Goal: Information Seeking & Learning: Learn about a topic

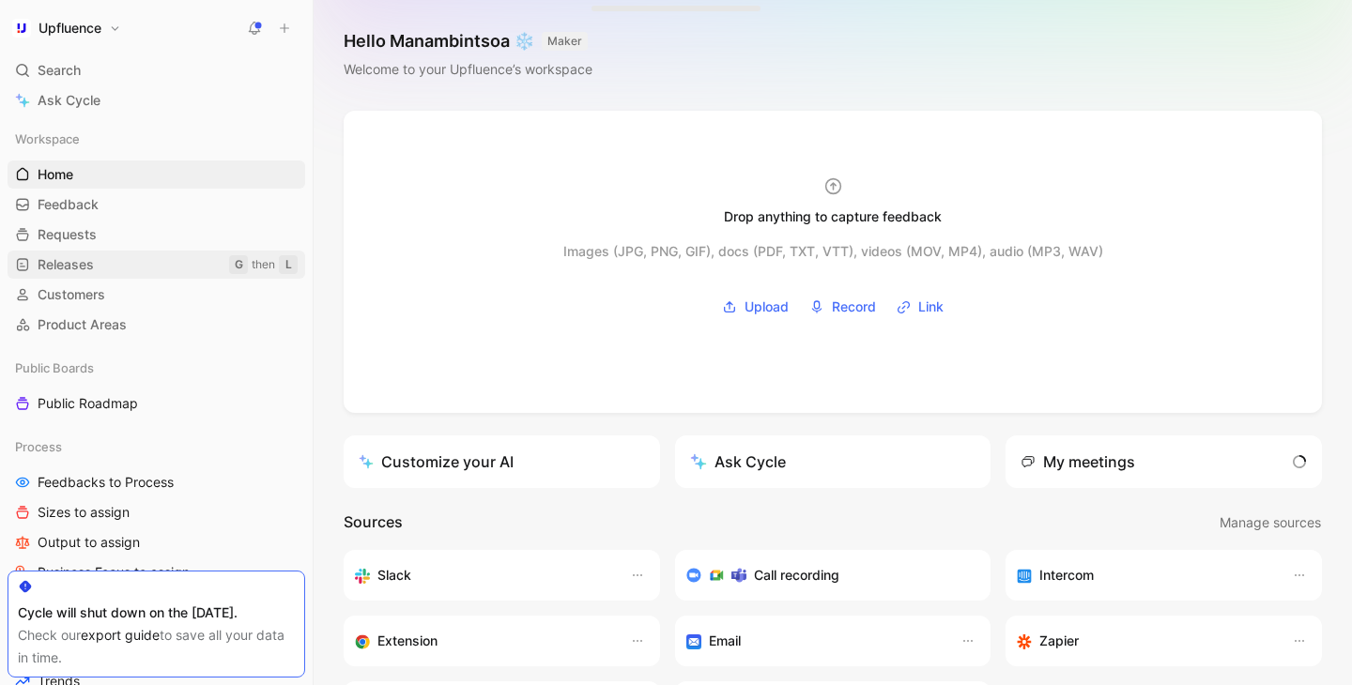
click at [135, 258] on link "Releases G then L" at bounding box center [157, 265] width 298 height 28
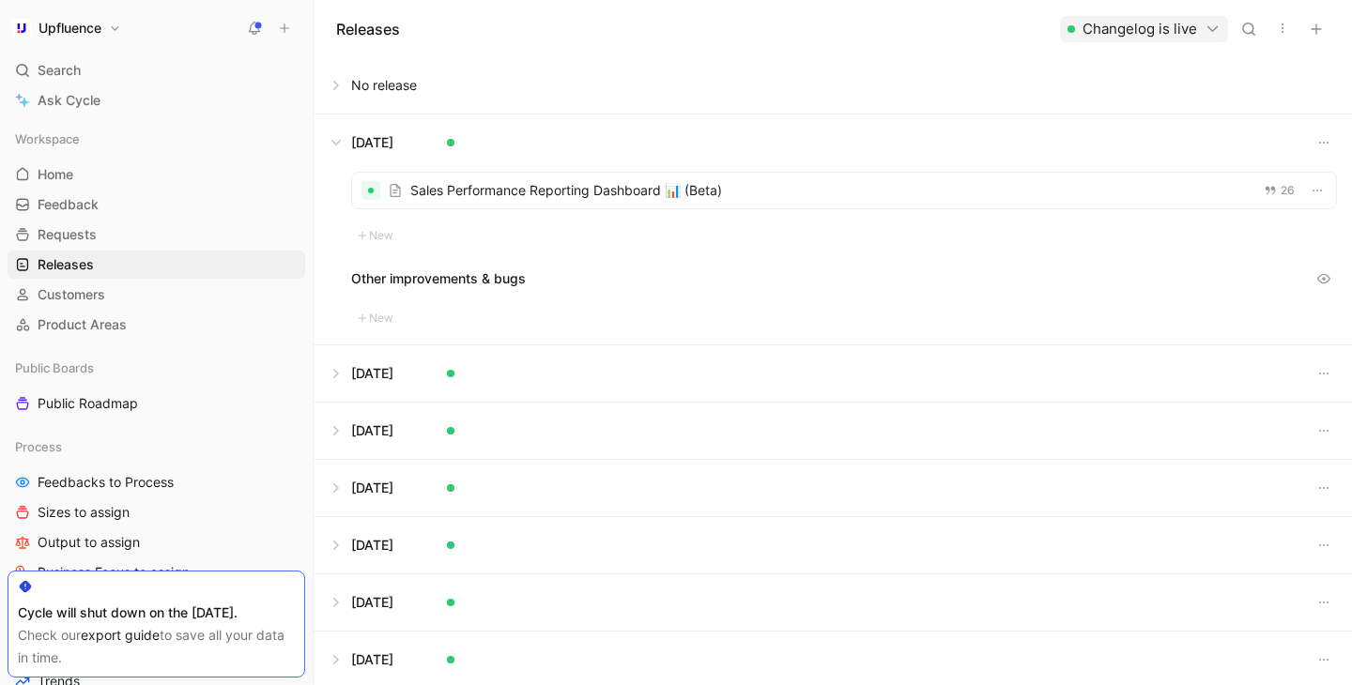
click at [340, 131] on button at bounding box center [832, 143] width 1036 height 56
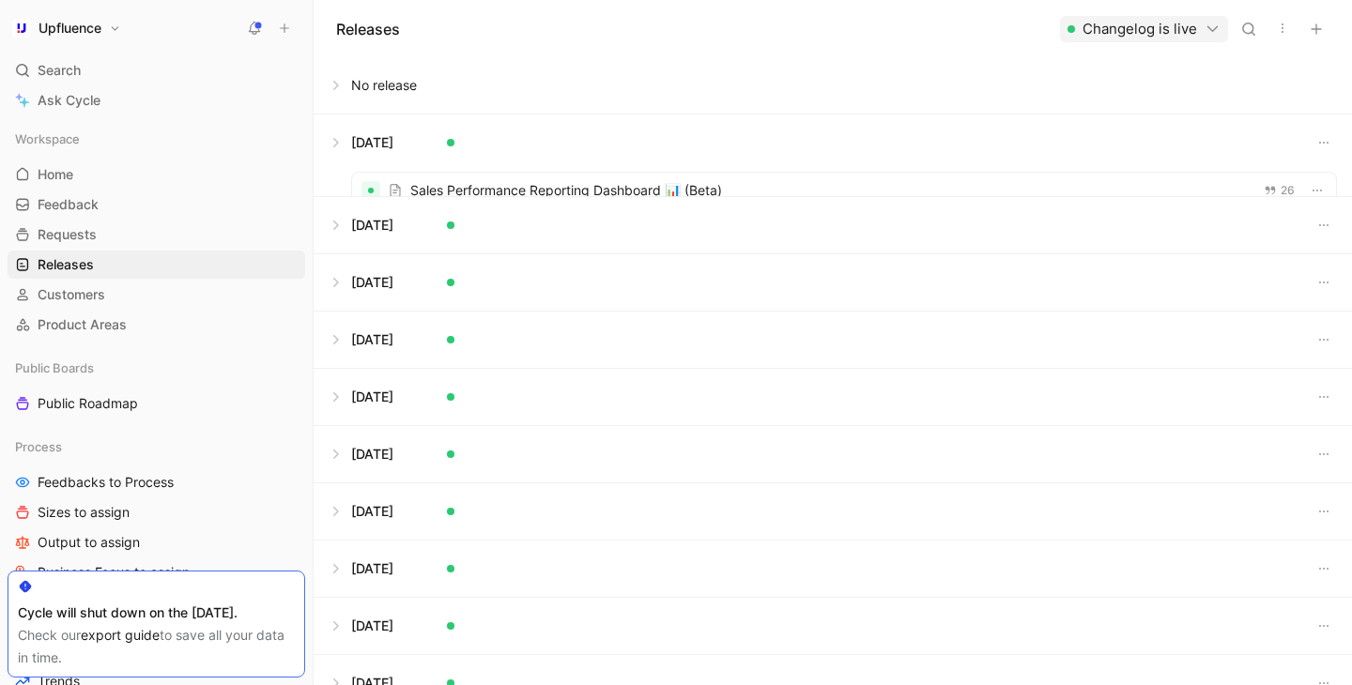
click at [339, 84] on button at bounding box center [832, 85] width 1036 height 56
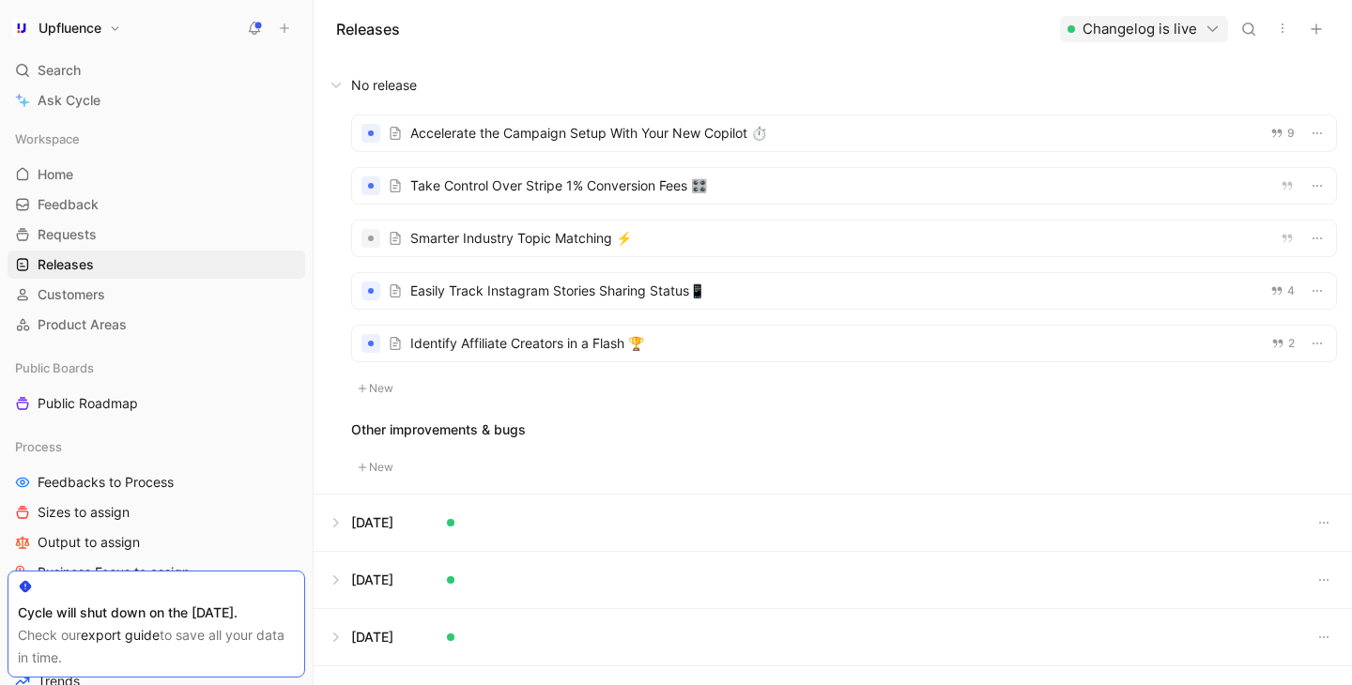
click at [582, 345] on div at bounding box center [844, 344] width 984 height 36
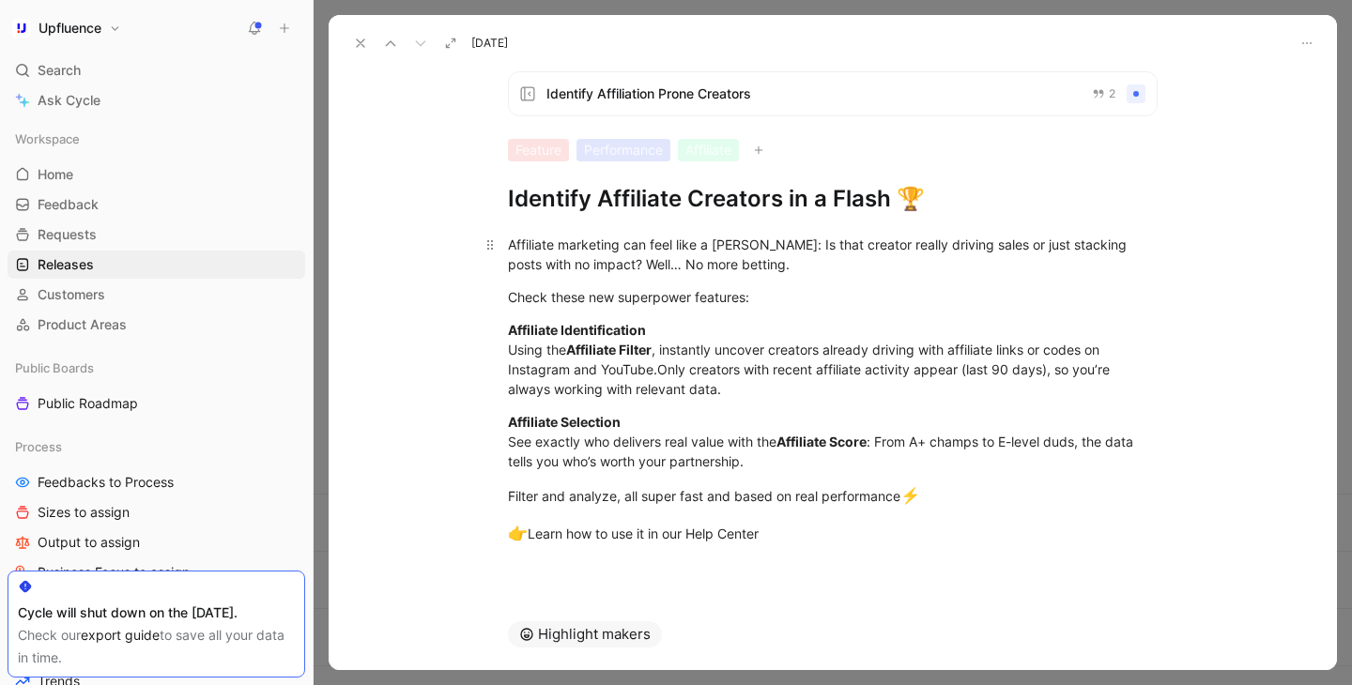
click at [550, 243] on div "Affiliate marketing can feel like a gamble: Is that creator really driving sale…" at bounding box center [833, 254] width 650 height 39
click at [511, 244] on div "Affiliate marketing can feel like a gamble: Is that creator really driving sale…" at bounding box center [833, 254] width 650 height 39
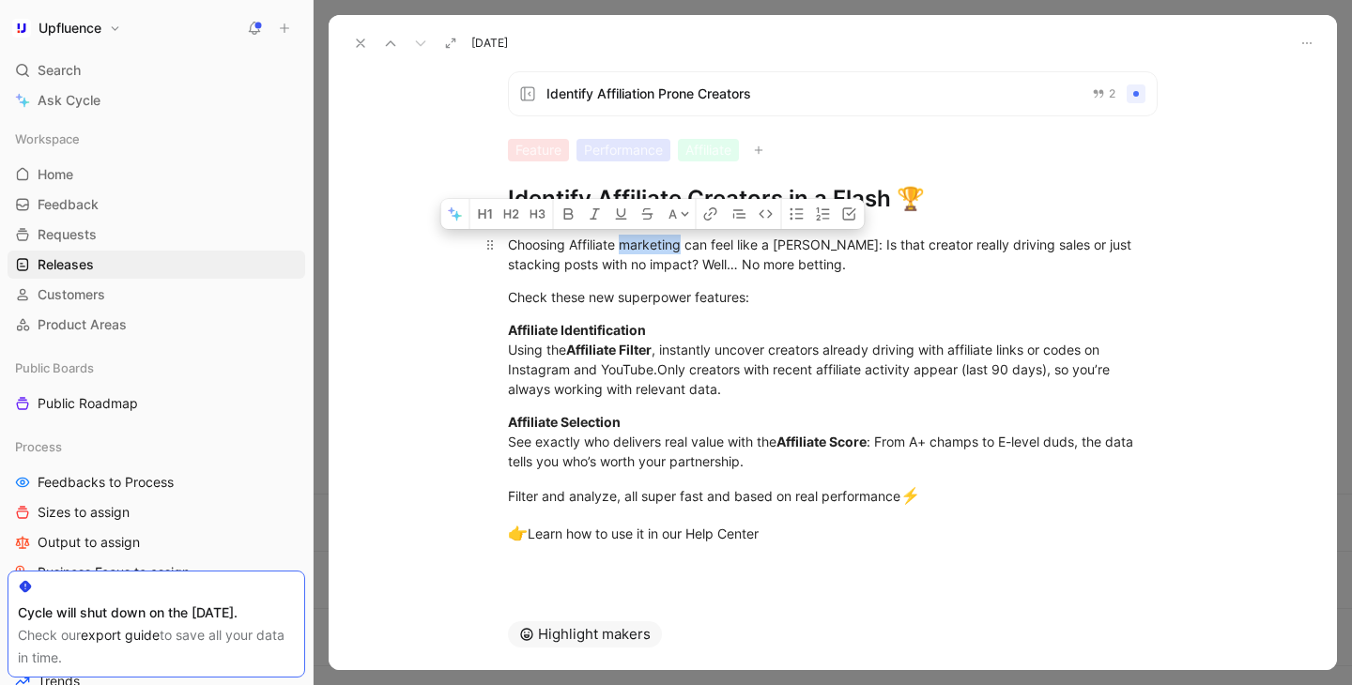
drag, startPoint x: 623, startPoint y: 246, endPoint x: 684, endPoint y: 246, distance: 61.0
click at [684, 246] on div "Choosing Affiliate marketing can feel like a gamble: Is that creator really dri…" at bounding box center [833, 254] width 650 height 39
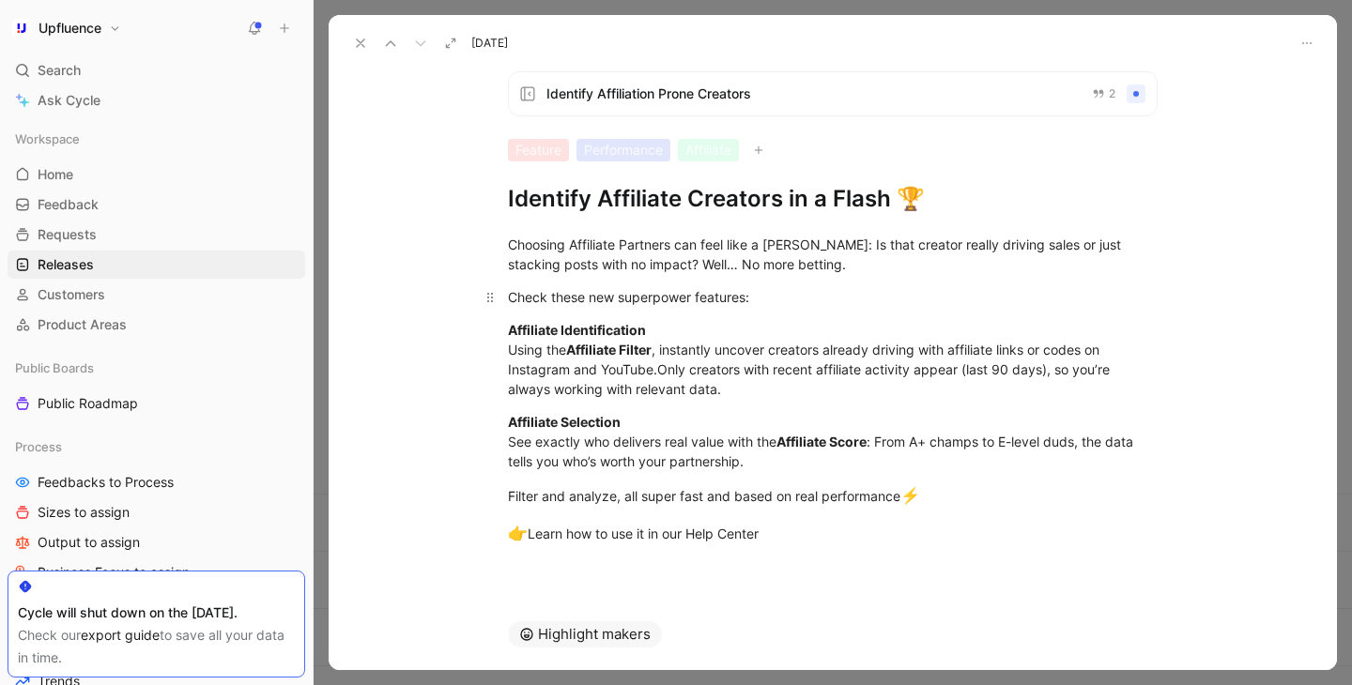
click at [509, 294] on div "Check these new superpower features:" at bounding box center [833, 297] width 650 height 20
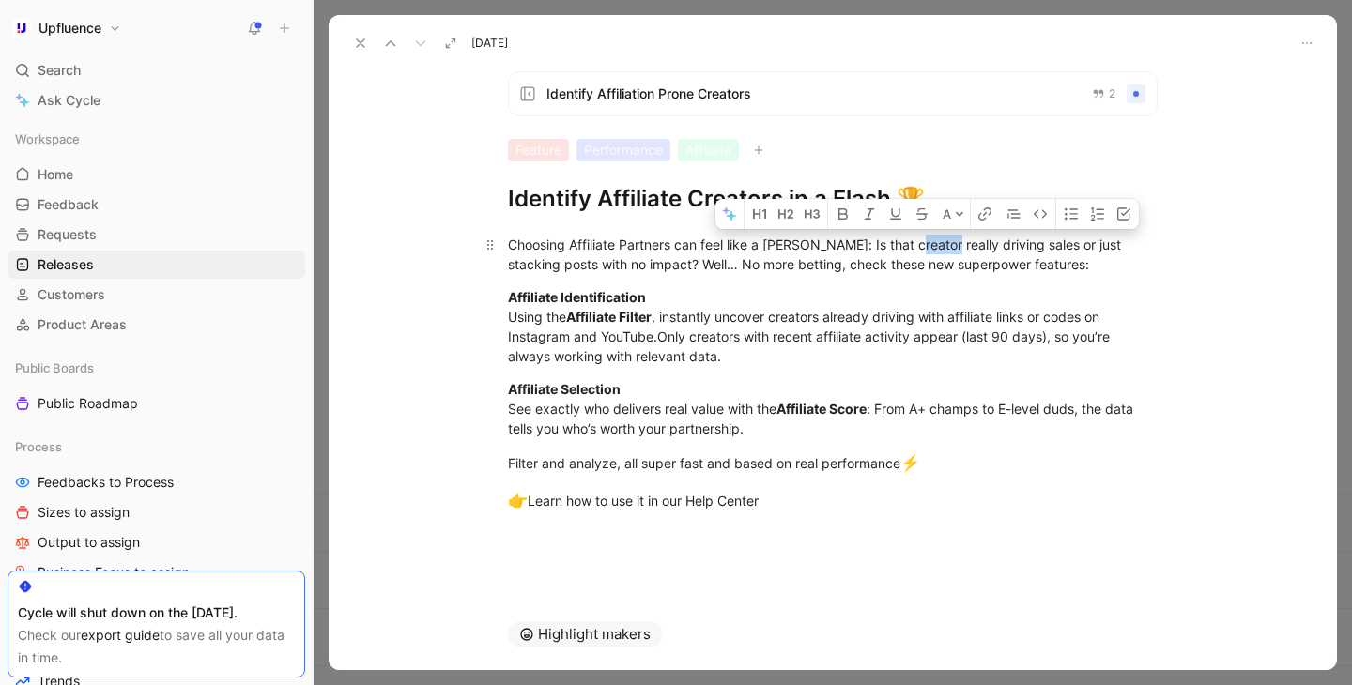
drag, startPoint x: 942, startPoint y: 246, endPoint x: 911, endPoint y: 247, distance: 31.0
click at [911, 247] on div "Choosing Affiliate Partners can feel like a gamble: Is that creator really driv…" at bounding box center [833, 254] width 650 height 39
click at [863, 219] on icon "button" at bounding box center [869, 214] width 15 height 15
click at [930, 300] on div "Affiliate Identification Using the Affiliate Filter , instantly uncover creator…" at bounding box center [833, 326] width 650 height 79
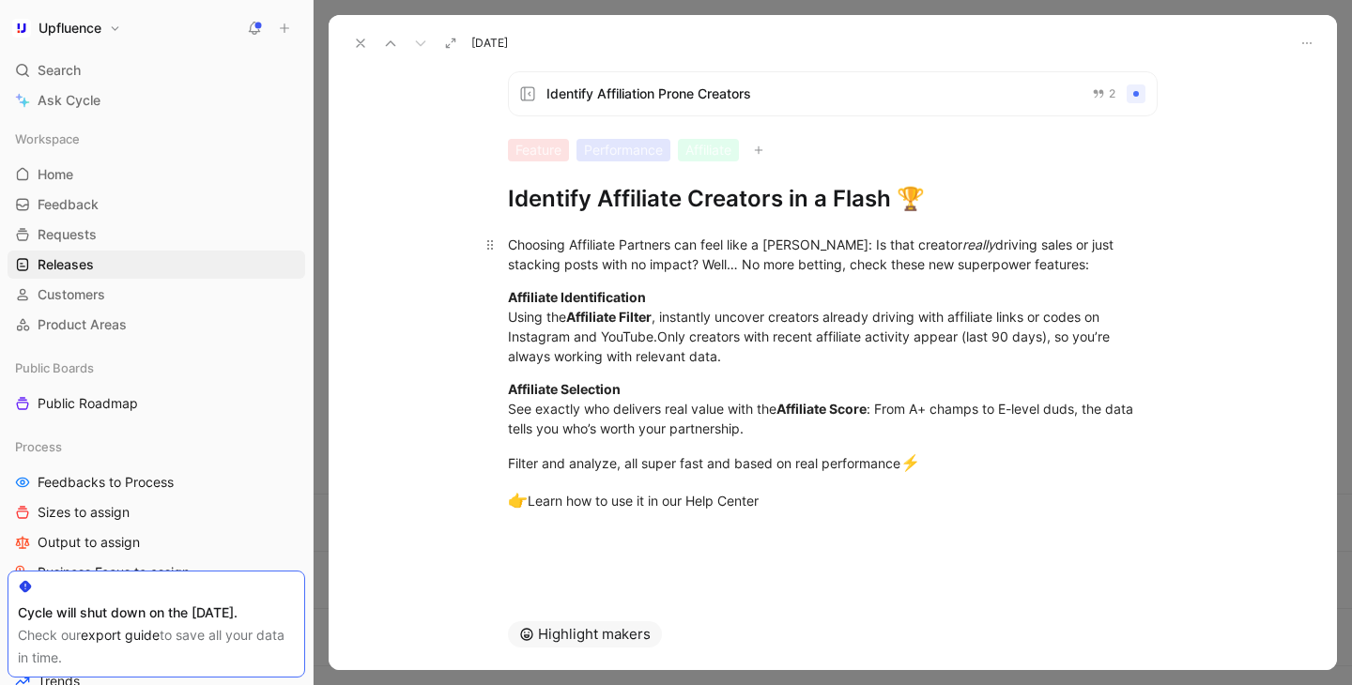
click at [1030, 248] on div "Choosing Affiliate Partners can feel like a gamble: Is that creator really driv…" at bounding box center [833, 254] width 650 height 39
click at [647, 266] on div "Choosing Affiliate Partners can feel like a gamble: Is that creator really driv…" at bounding box center [833, 254] width 650 height 39
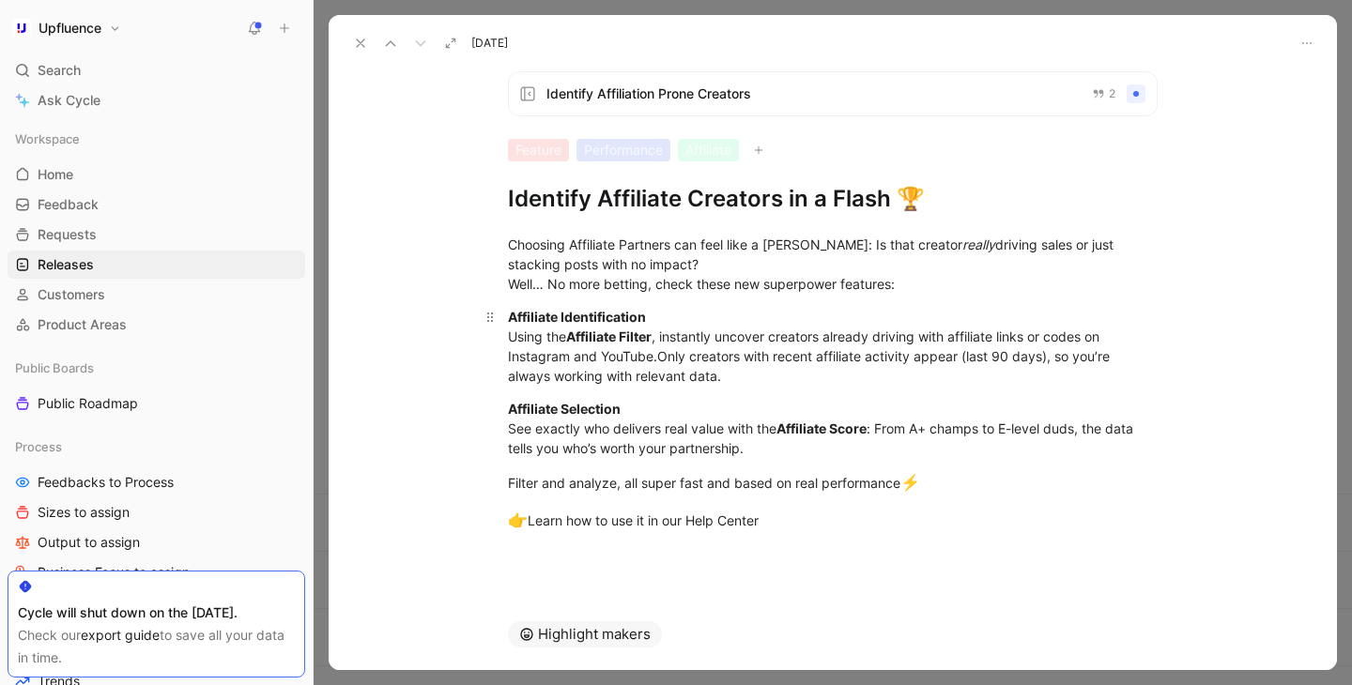
click at [510, 319] on strong "Affiliate Identification" at bounding box center [577, 317] width 138 height 16
click at [505, 338] on p "Affiliate Identification Using the Affiliate Filter , instantly uncover creator…" at bounding box center [832, 346] width 721 height 90
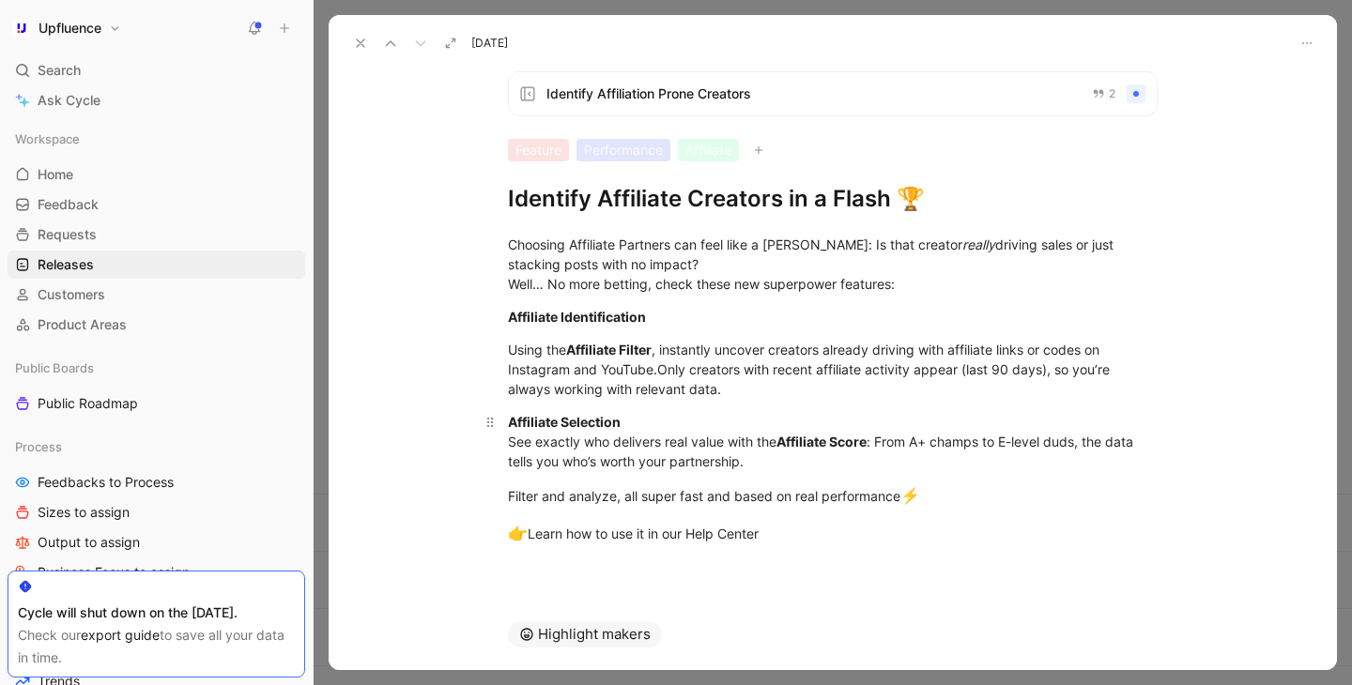
click at [510, 442] on div "Affiliate Selection See exactly who delivers real value with the Affiliate Scor…" at bounding box center [833, 441] width 650 height 59
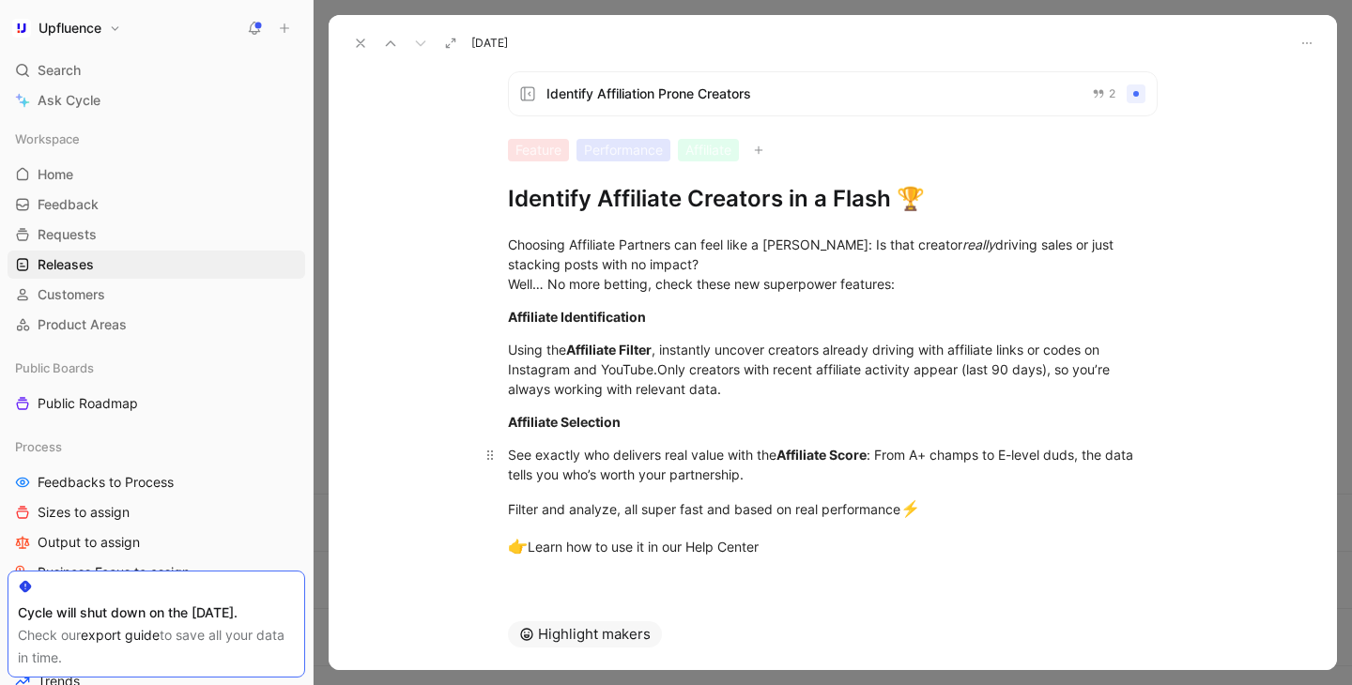
scroll to position [3, 0]
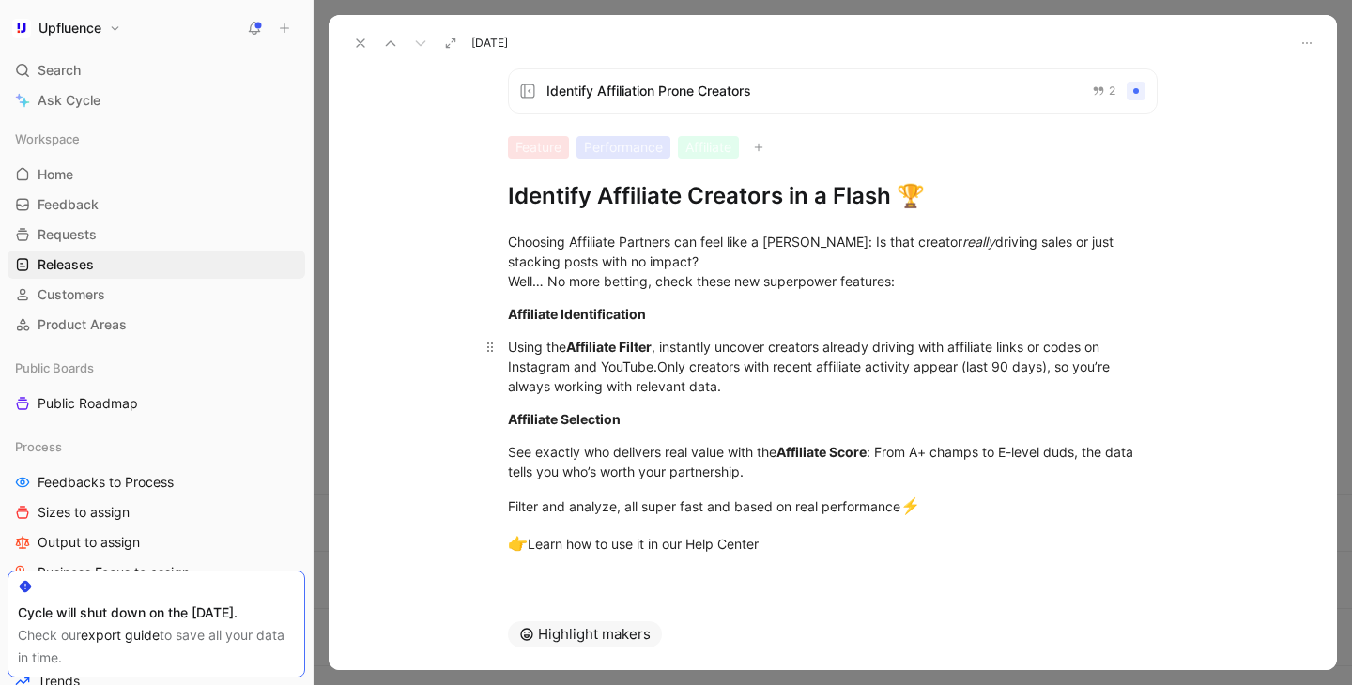
click at [762, 379] on div "Using the Affiliate Filter , instantly uncover creators already driving with af…" at bounding box center [833, 366] width 650 height 59
click at [664, 363] on span "Only creators with recent affiliate activity appear (last 90 days), so you’re a…" at bounding box center [810, 377] width 605 height 36
click at [841, 489] on p "Filter and analyze, all super fast and based on real performance ⚡" at bounding box center [832, 507] width 721 height 36
click at [816, 544] on div "👉 Learn how to use it in our Help Center" at bounding box center [833, 544] width 650 height 24
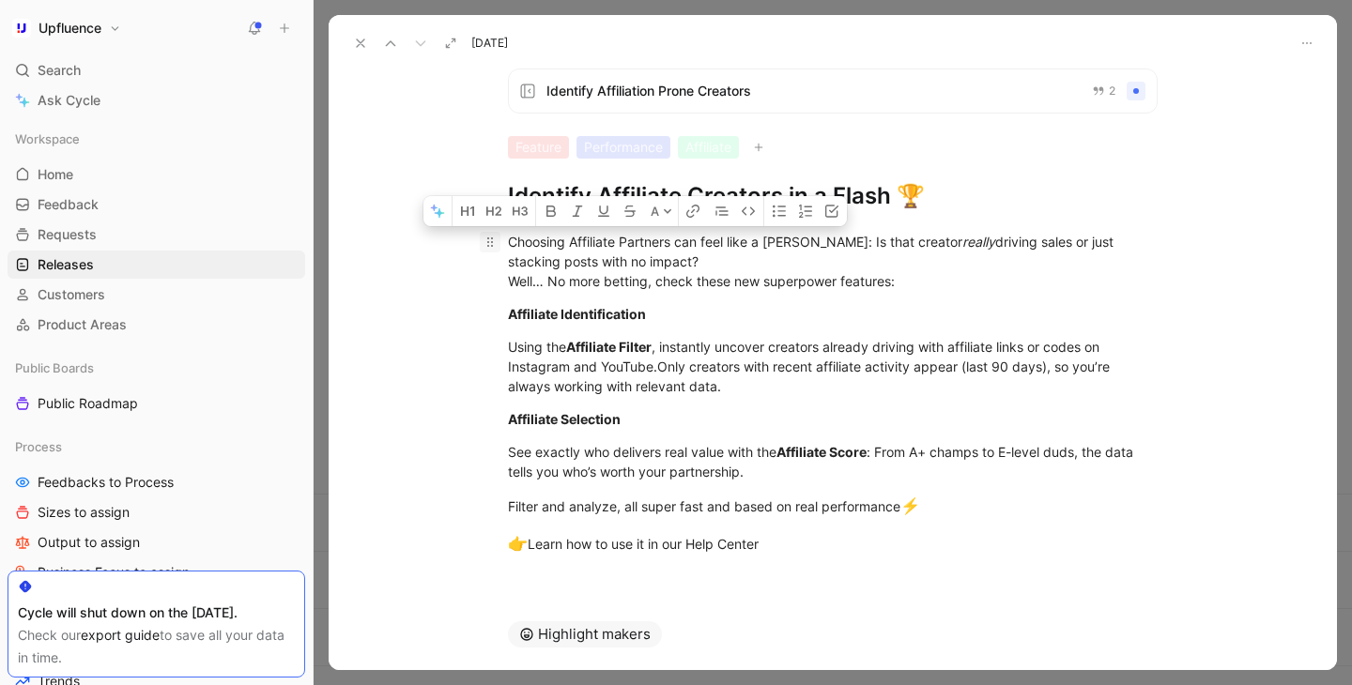
drag, startPoint x: 816, startPoint y: 544, endPoint x: 498, endPoint y: 234, distance: 444.7
click at [498, 234] on div "Choosing Affiliate Partners can feel like a gamble: Is that creator really driv…" at bounding box center [833, 393] width 1008 height 365
copy div "Choosing Affiliate Partners can feel like a gamble: Is that creator really driv…"
click at [654, 457] on div "See exactly who delivers real value with the Affiliate Score : From A+ champs t…" at bounding box center [833, 461] width 650 height 39
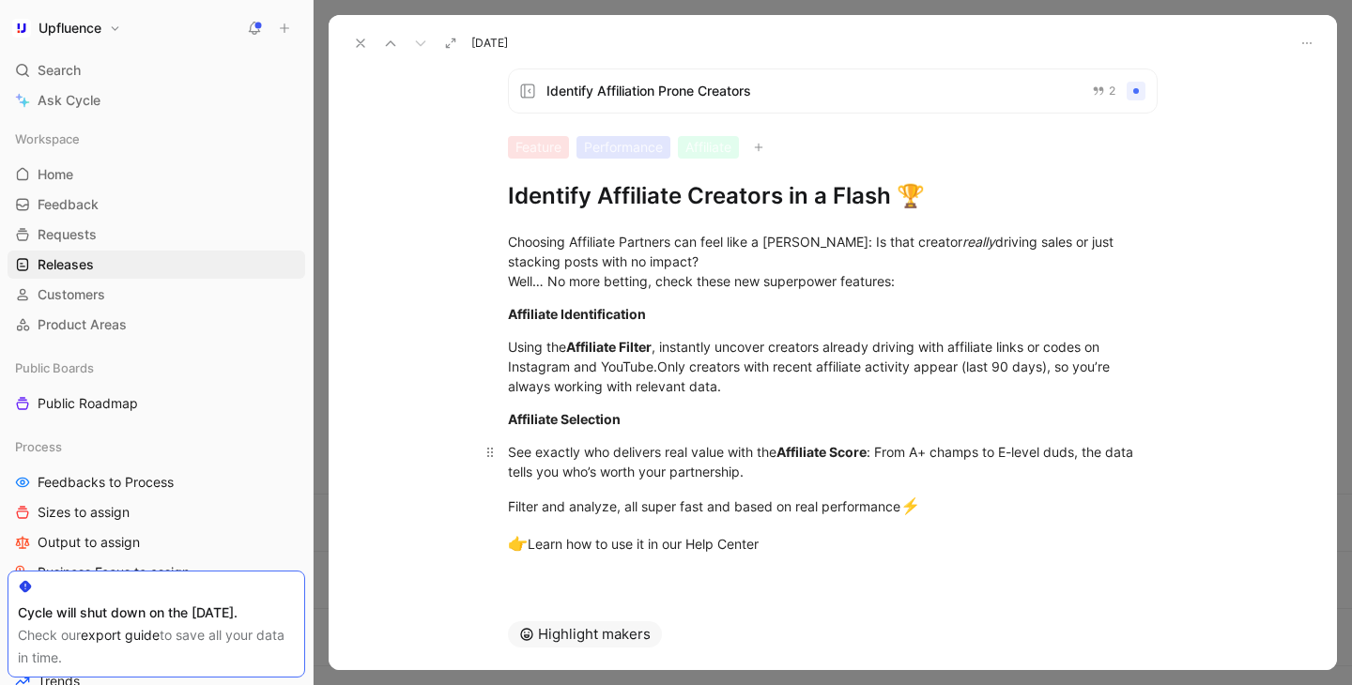
click at [747, 469] on div "See exactly who delivers real value with the Affiliate Score : From A+ champs t…" at bounding box center [833, 461] width 650 height 39
click at [793, 471] on div "See exactly who delivers real value with the Affiliate Score : From A+ champs t…" at bounding box center [833, 461] width 650 height 39
click at [957, 477] on div "See exactly who delivers real value with the Affiliate Score : From A+ champs t…" at bounding box center [833, 461] width 650 height 39
click at [1040, 475] on div "See exactly who delivers real value with the Affiliate Score : From A+ champs t…" at bounding box center [833, 461] width 650 height 39
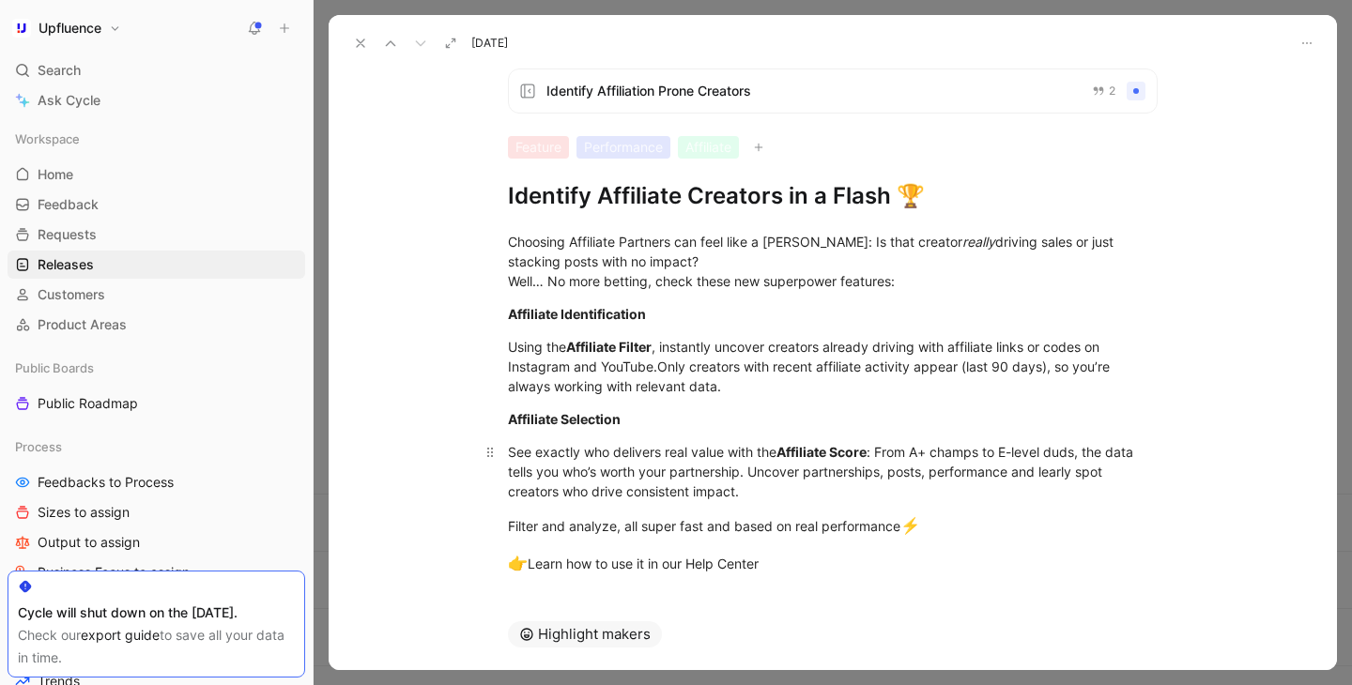
click at [1045, 470] on div "See exactly who delivers real value with the Affiliate Score : From A+ champs t…" at bounding box center [833, 471] width 650 height 59
click at [822, 506] on p "See exactly who delivers real value with the Affiliate Score : From A+ champs t…" at bounding box center [832, 471] width 721 height 70
